Goal: Find specific page/section: Find specific page/section

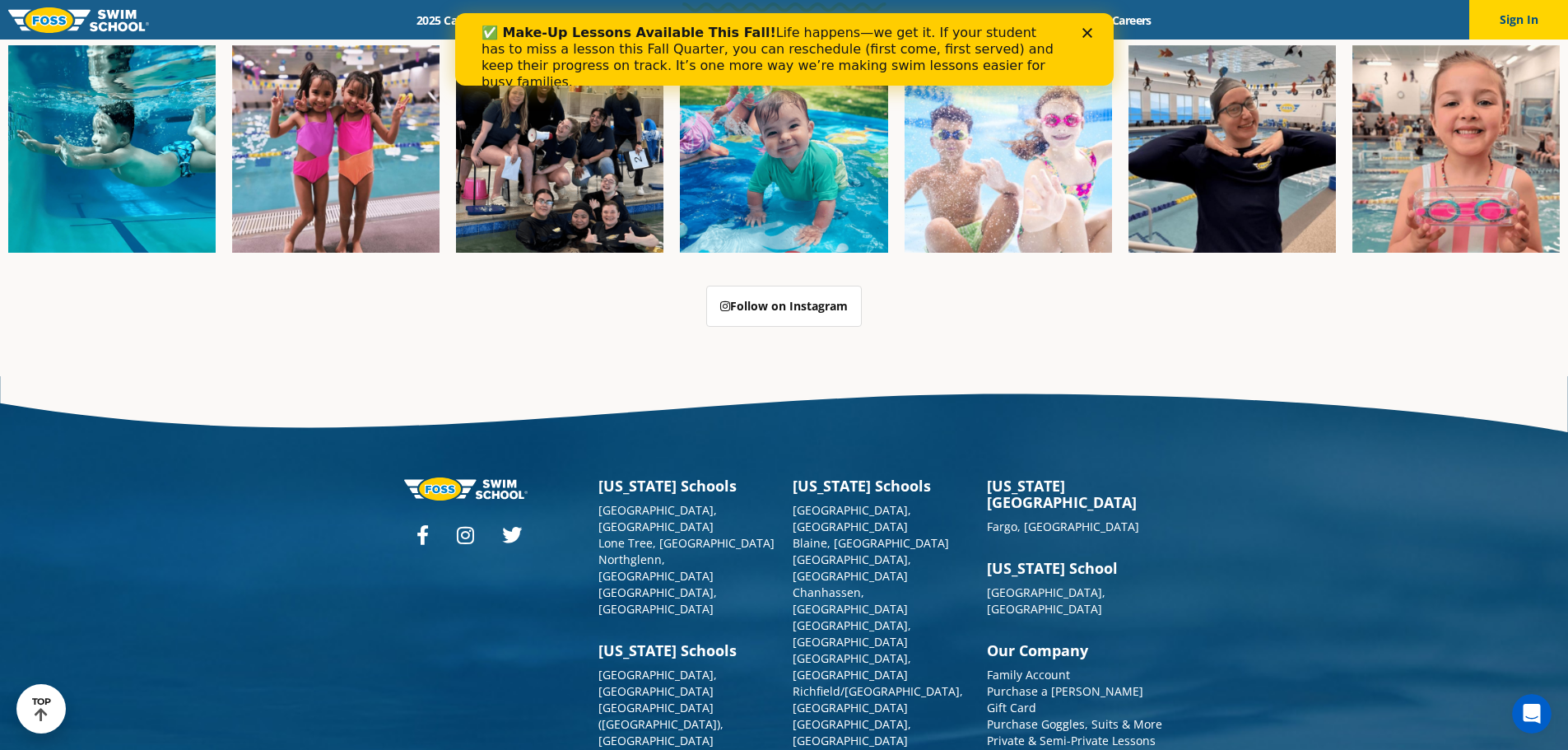
scroll to position [4242, 0]
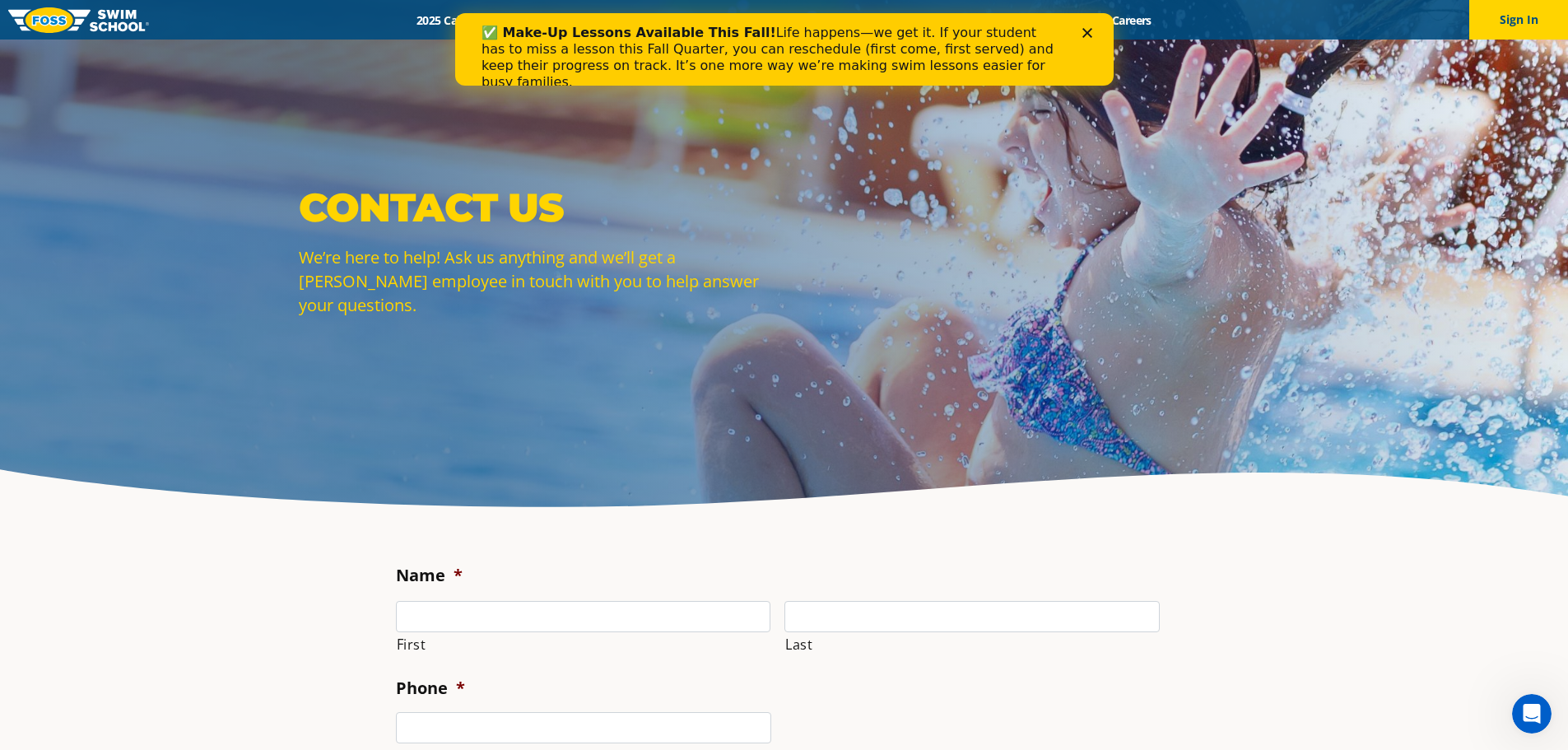
click at [1088, 33] on icon "Close" at bounding box center [1087, 33] width 10 height 10
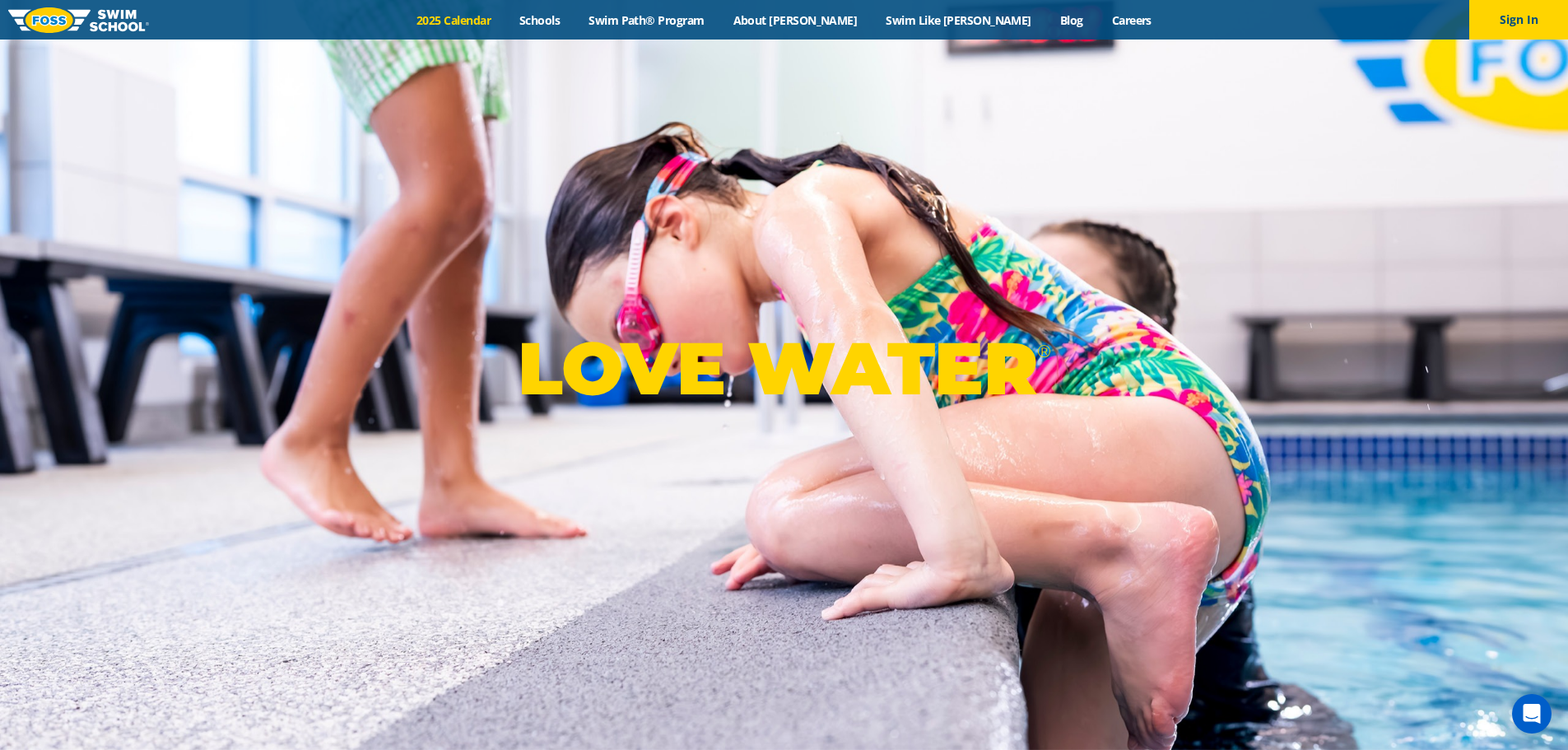
click at [505, 19] on link "2025 Calendar" at bounding box center [454, 20] width 103 height 15
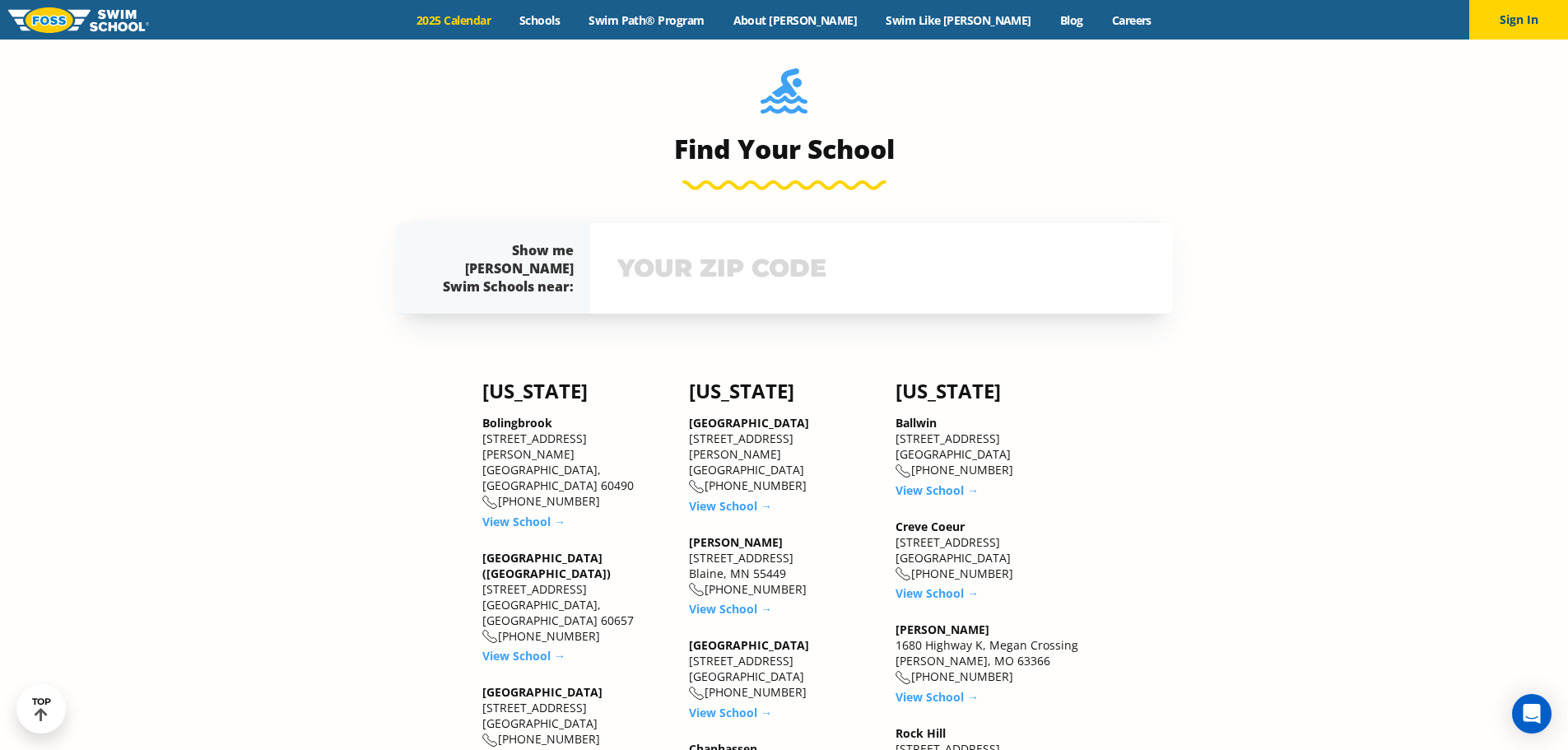
scroll to position [1729, 0]
